Goal: Task Accomplishment & Management: Manage account settings

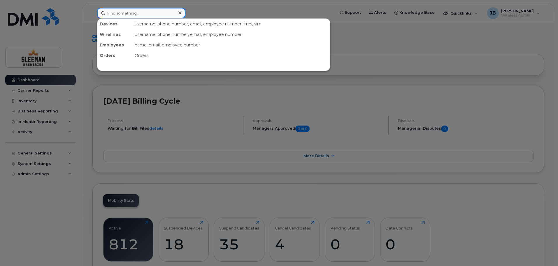
click at [124, 11] on input at bounding box center [141, 13] width 88 height 10
click at [115, 12] on input at bounding box center [141, 13] width 88 height 10
paste input "250.883.6013"
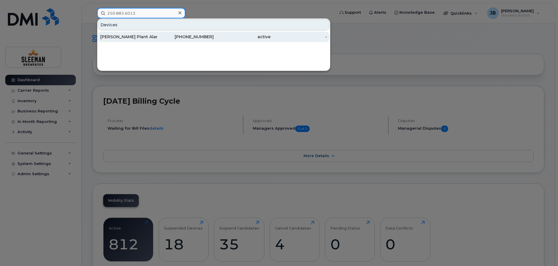
type input "250.883.6013"
click at [121, 36] on div "[PERSON_NAME] Plant Alarms" at bounding box center [128, 37] width 57 height 6
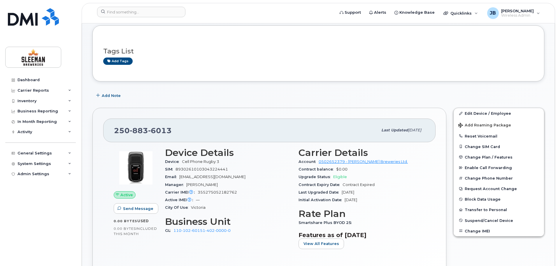
scroll to position [58, 0]
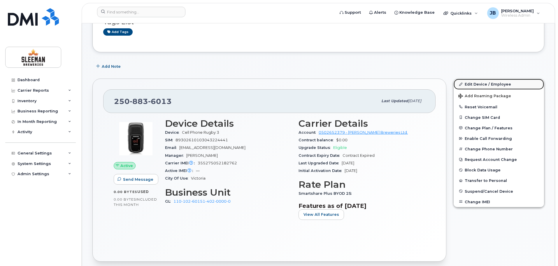
click at [489, 83] on link "Edit Device / Employee" at bounding box center [499, 84] width 90 height 10
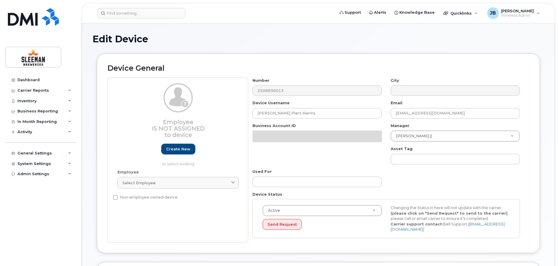
select select "9063153"
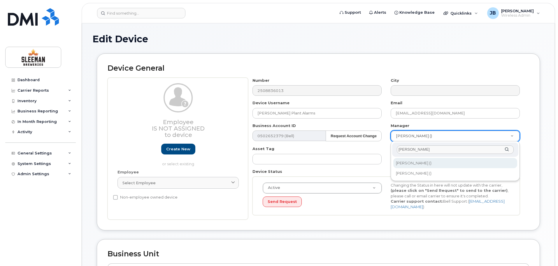
type input "steve"
type input "1913179"
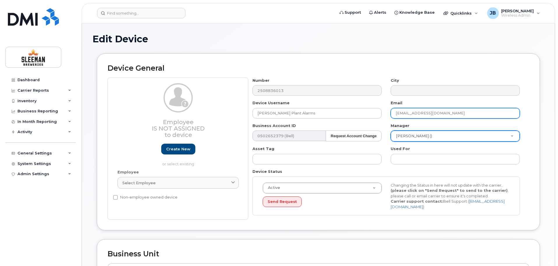
click at [401, 111] on input "[EMAIL_ADDRESS][DOMAIN_NAME]" at bounding box center [455, 113] width 129 height 10
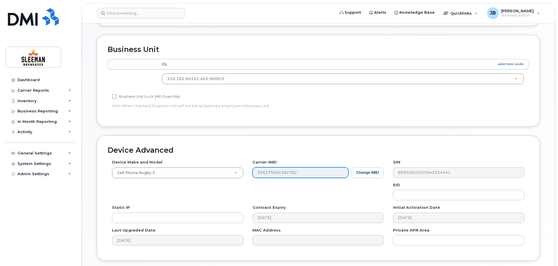
scroll to position [245, 0]
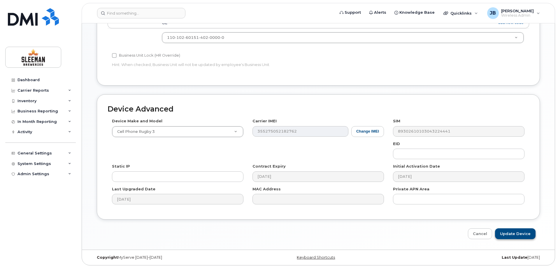
type input "steve.oliver@sleemanbreweries.ca"
click at [516, 231] on input "Update Device" at bounding box center [515, 233] width 41 height 11
type input "Saving..."
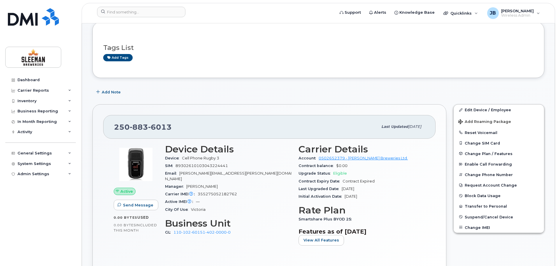
scroll to position [53, 0]
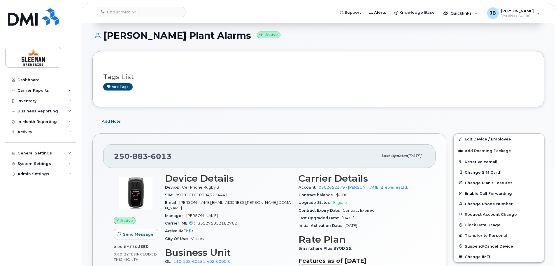
click at [164, 132] on div "250 883 6013 Last updated Sep 22, 2025 Active Send Message 0.00 Bytes  used 0.0…" at bounding box center [269, 224] width 361 height 189
